Goal: Check status: Check status

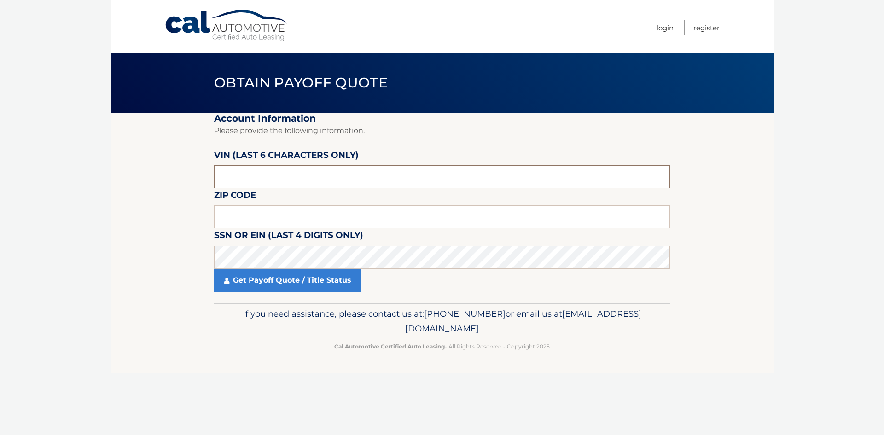
click at [277, 175] on input "text" at bounding box center [442, 176] width 456 height 23
paste input "RT5825"
type input "RT5825"
click at [366, 214] on input "text" at bounding box center [442, 216] width 456 height 23
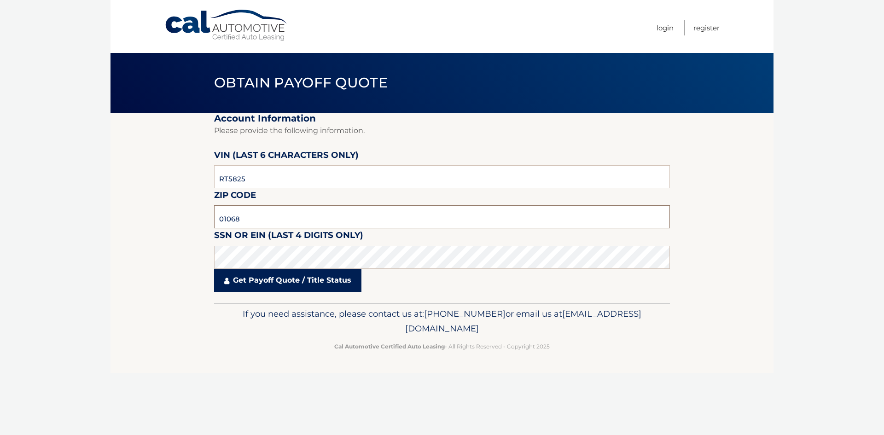
type input "01068"
click at [326, 281] on link "Get Payoff Quote / Title Status" at bounding box center [287, 280] width 147 height 23
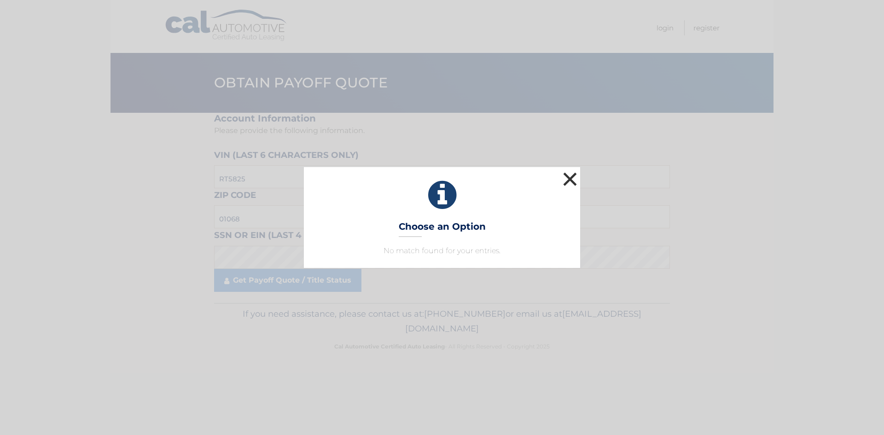
click at [569, 179] on button "×" at bounding box center [570, 179] width 18 height 18
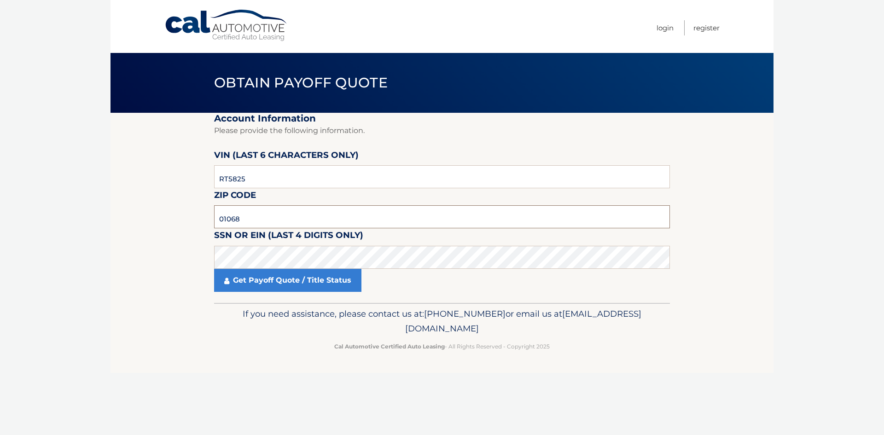
drag, startPoint x: 243, startPoint y: 217, endPoint x: 175, endPoint y: 213, distance: 67.7
click at [175, 213] on section "Account Information Please provide the following information. VIN (last 6 chara…" at bounding box center [441, 208] width 663 height 190
click at [169, 358] on footer "If you need assistance, please contact us at: 609-807-3200 or email us at Custo…" at bounding box center [441, 338] width 663 height 70
drag, startPoint x: 303, startPoint y: 180, endPoint x: 61, endPoint y: 153, distance: 243.6
click at [61, 153] on body "Cal Automotive Menu Login Register Obtain Payoff Quote" at bounding box center [442, 217] width 884 height 435
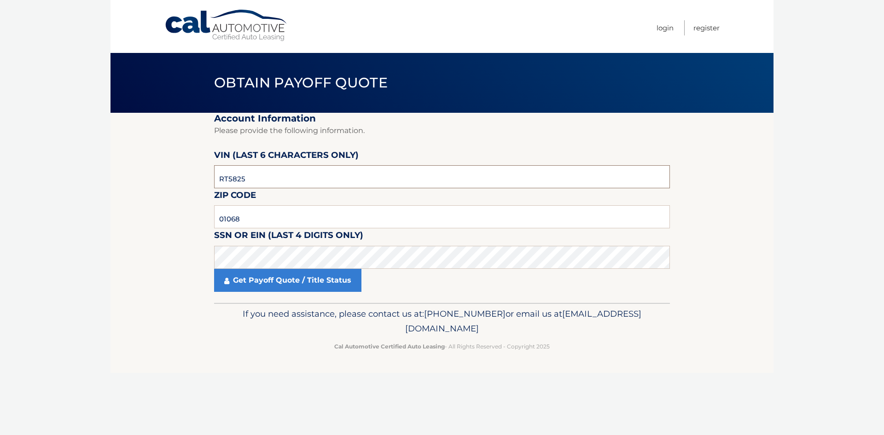
paste input "582500"
type input "582500"
click at [254, 277] on link "Get Payoff Quote / Title Status" at bounding box center [287, 280] width 147 height 23
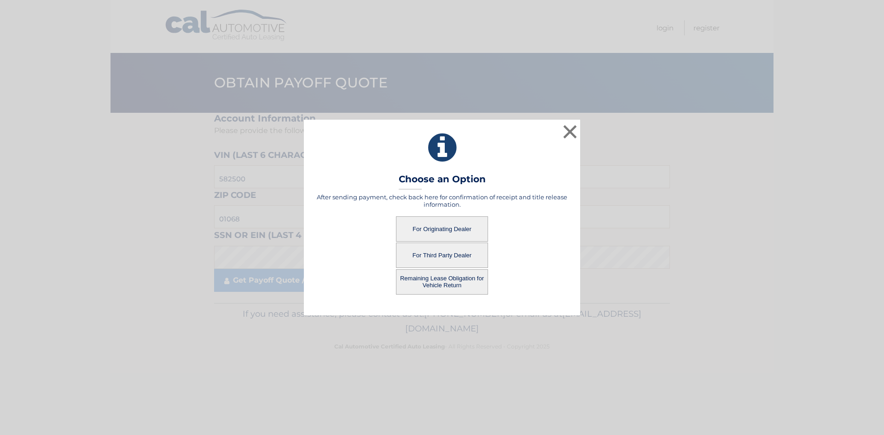
click at [424, 226] on button "For Originating Dealer" at bounding box center [442, 228] width 92 height 25
click at [456, 230] on button "For Originating Dealer" at bounding box center [442, 228] width 92 height 25
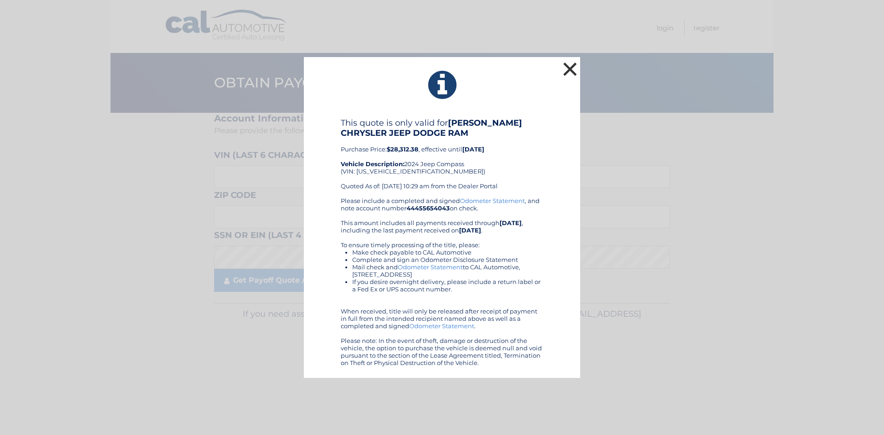
click at [567, 68] on button "×" at bounding box center [570, 69] width 18 height 18
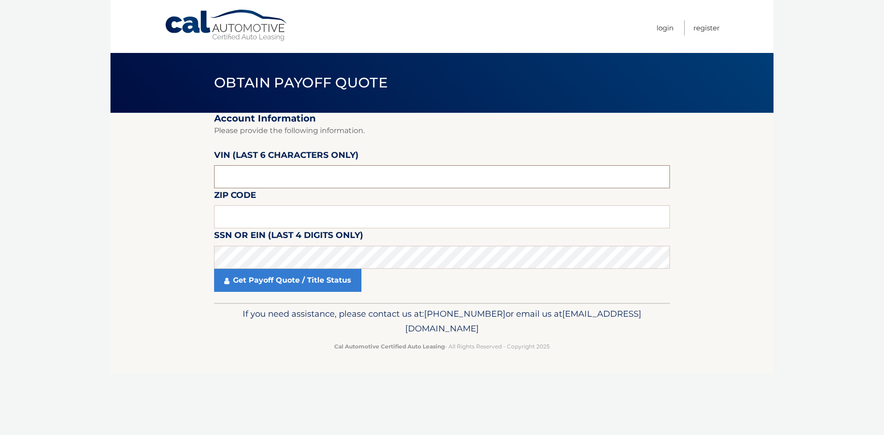
click at [306, 167] on input "text" at bounding box center [442, 176] width 456 height 23
click at [300, 175] on input "text" at bounding box center [442, 176] width 456 height 23
paste input "169471"
type input "169471"
click at [228, 209] on input "text" at bounding box center [442, 216] width 456 height 23
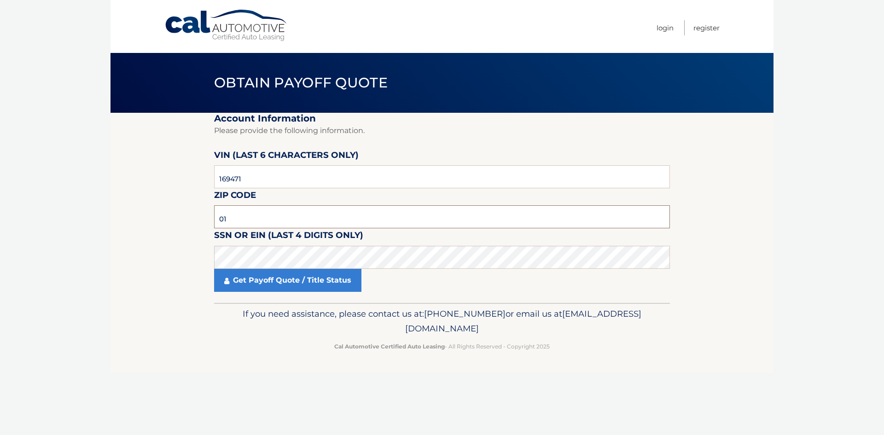
type input "0"
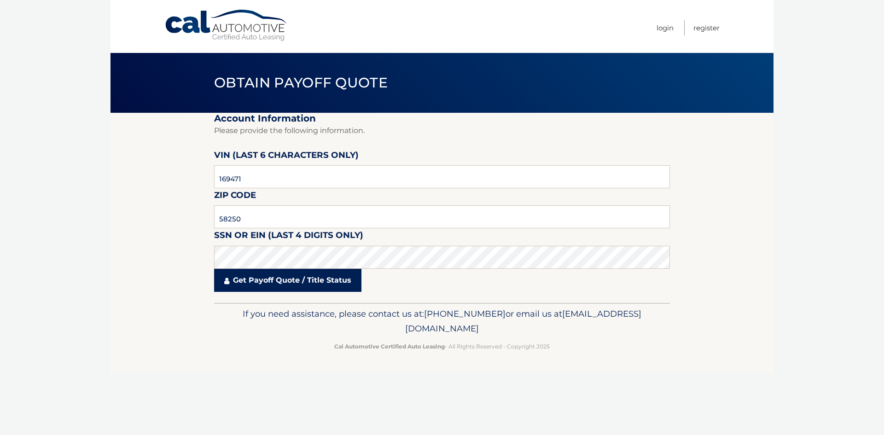
click at [270, 279] on link "Get Payoff Quote / Title Status" at bounding box center [287, 280] width 147 height 23
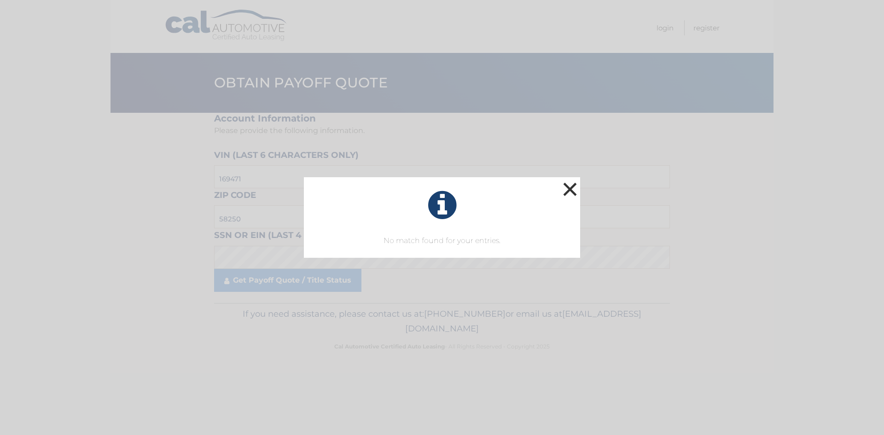
click at [571, 186] on button "×" at bounding box center [570, 189] width 18 height 18
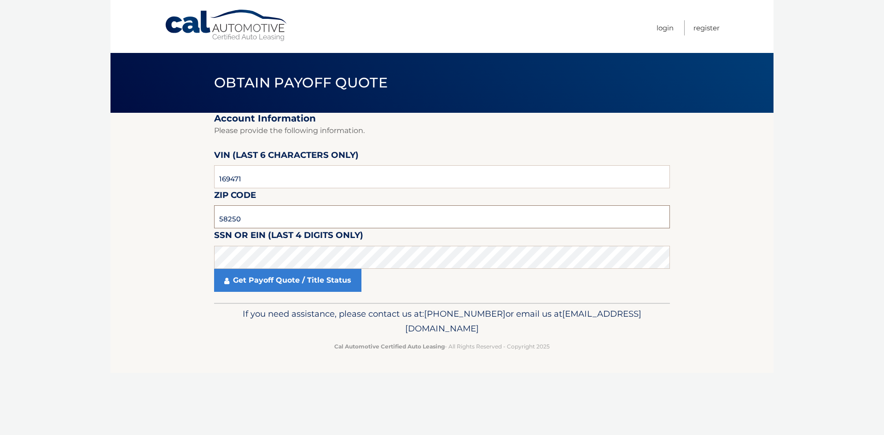
click at [278, 218] on input "58250" at bounding box center [442, 216] width 456 height 23
drag, startPoint x: 264, startPoint y: 216, endPoint x: 165, endPoint y: 220, distance: 99.0
click at [165, 220] on section "Account Information Please provide the following information. VIN (last 6 chara…" at bounding box center [441, 208] width 663 height 190
type input "01068"
click at [276, 283] on link "Get Payoff Quote / Title Status" at bounding box center [287, 280] width 147 height 23
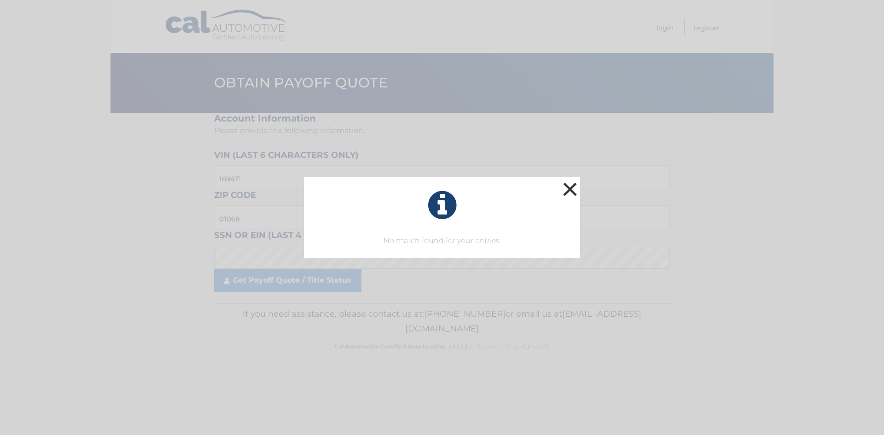
click at [566, 185] on button "×" at bounding box center [570, 189] width 18 height 18
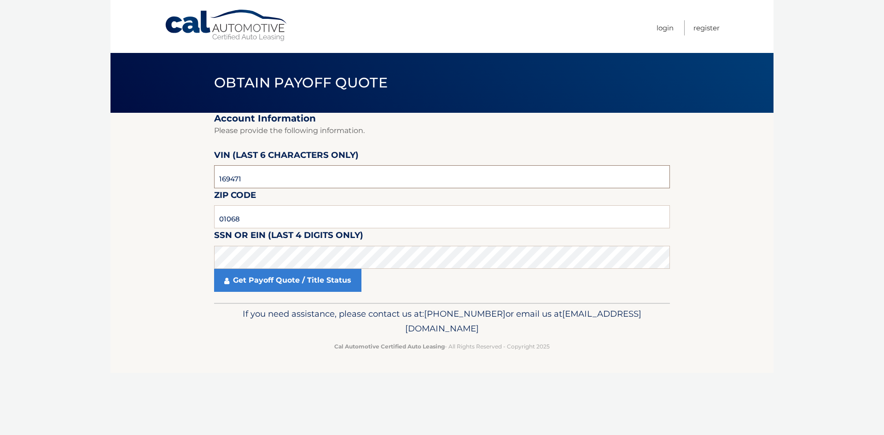
click at [270, 186] on input "169471" at bounding box center [442, 176] width 456 height 23
drag, startPoint x: 270, startPoint y: 183, endPoint x: 86, endPoint y: 172, distance: 184.4
click at [86, 172] on body "Cal Automotive Menu Login Register Obtain Payoff Quote" at bounding box center [442, 217] width 884 height 435
type input "582500"
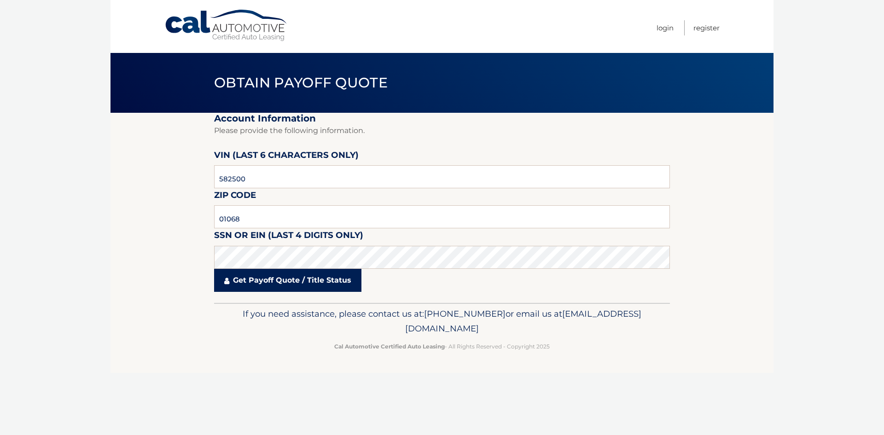
click at [262, 280] on link "Get Payoff Quote / Title Status" at bounding box center [287, 280] width 147 height 23
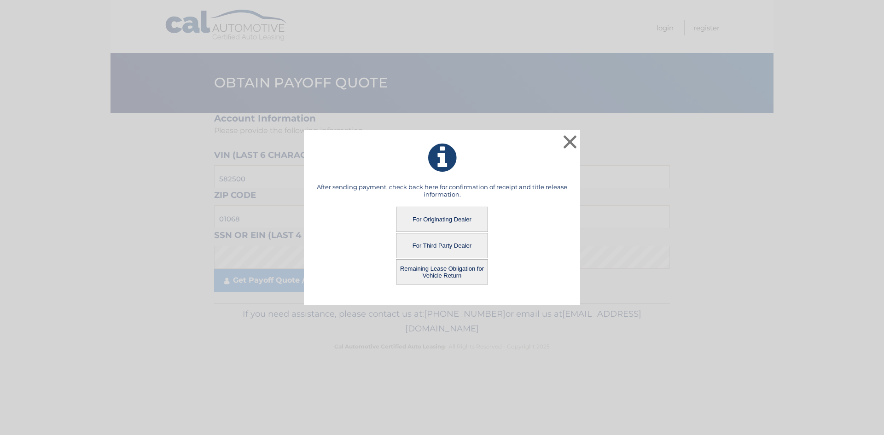
click at [436, 273] on button "Remaining Lease Obligation for Vehicle Return" at bounding box center [442, 271] width 92 height 25
click at [446, 266] on button "Remaining Lease Obligation for Vehicle Return" at bounding box center [442, 271] width 92 height 25
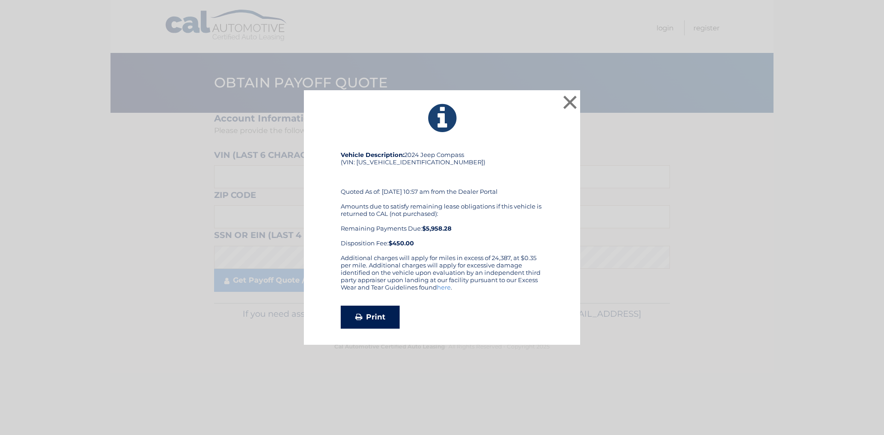
click at [372, 321] on link "Print" at bounding box center [370, 317] width 59 height 23
